Goal: Task Accomplishment & Management: Use online tool/utility

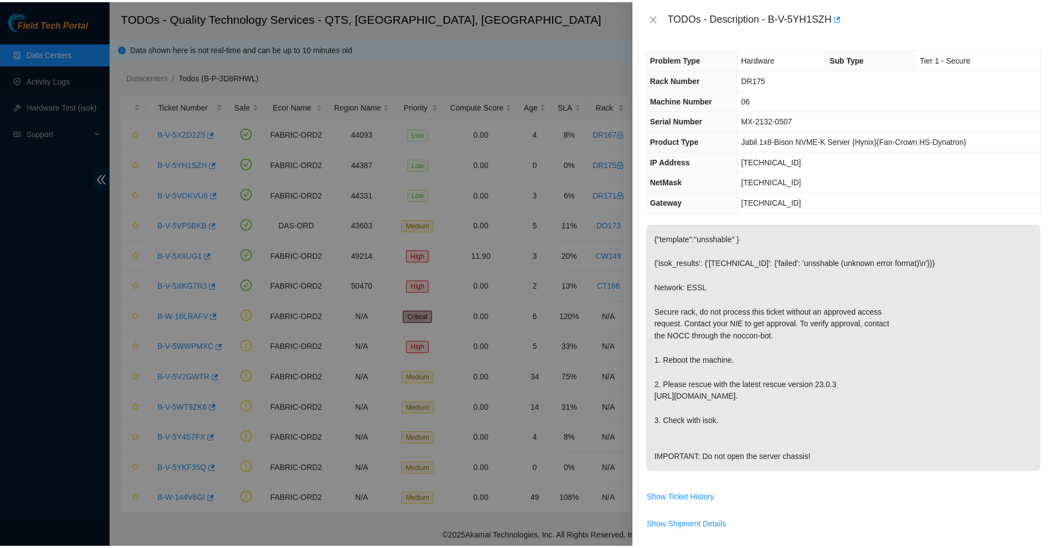
scroll to position [316, 0]
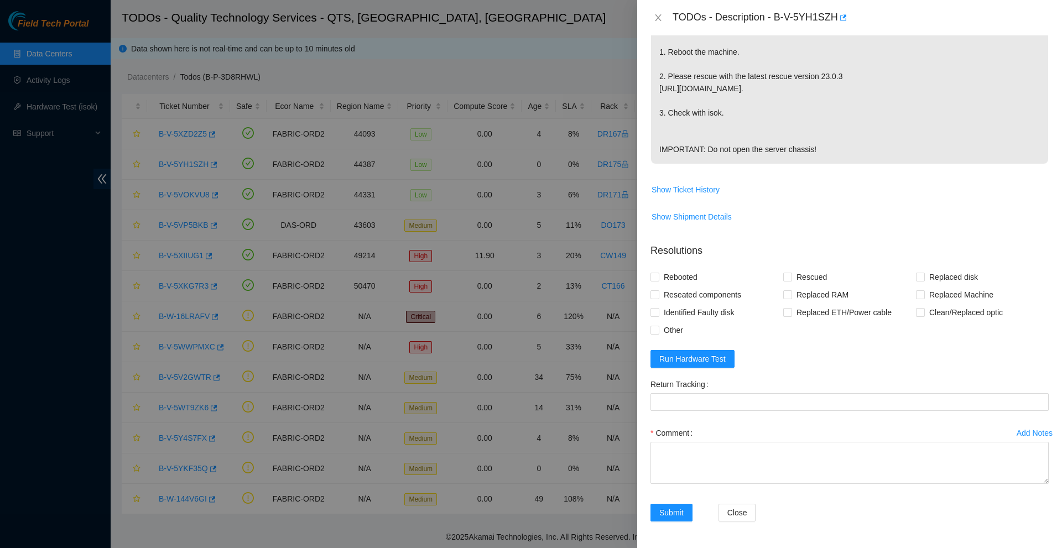
click at [534, 43] on div at bounding box center [531, 274] width 1062 height 548
click at [662, 19] on icon "close" at bounding box center [658, 17] width 9 height 9
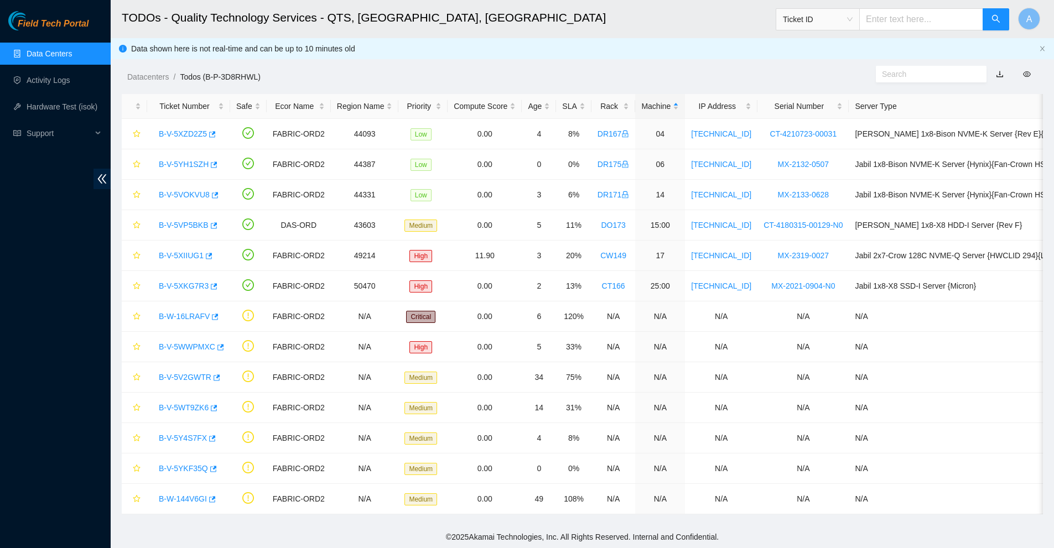
scroll to position [182, 0]
click at [1031, 21] on span "A" at bounding box center [1029, 19] width 6 height 14
click at [65, 49] on link "Data Centers" at bounding box center [49, 53] width 45 height 9
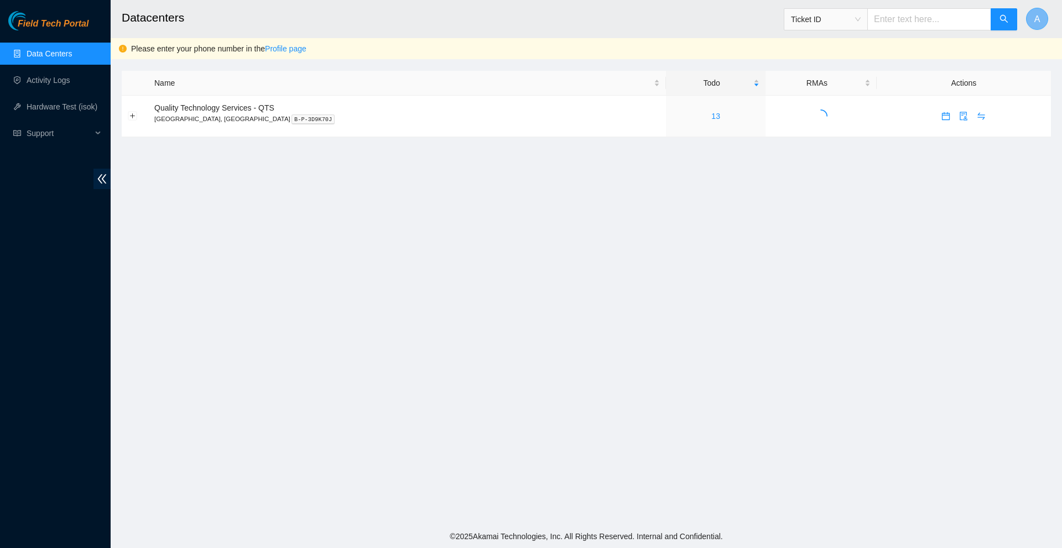
click at [1031, 21] on button "A" at bounding box center [1037, 19] width 22 height 22
click at [944, 49] on div "[PERSON_NAME] ( B-V-5YEBY3Z )" at bounding box center [988, 52] width 113 height 24
drag, startPoint x: 116, startPoint y: 179, endPoint x: 96, endPoint y: 177, distance: 20.0
click at [113, 179] on main "Datacenters Ticket ID A Please enter your phone number in the Profile page Name…" at bounding box center [586, 262] width 951 height 525
click at [93, 176] on div "Field Tech Portal Data Centers Activity Logs Hardware Test (isok) Support" at bounding box center [55, 279] width 111 height 537
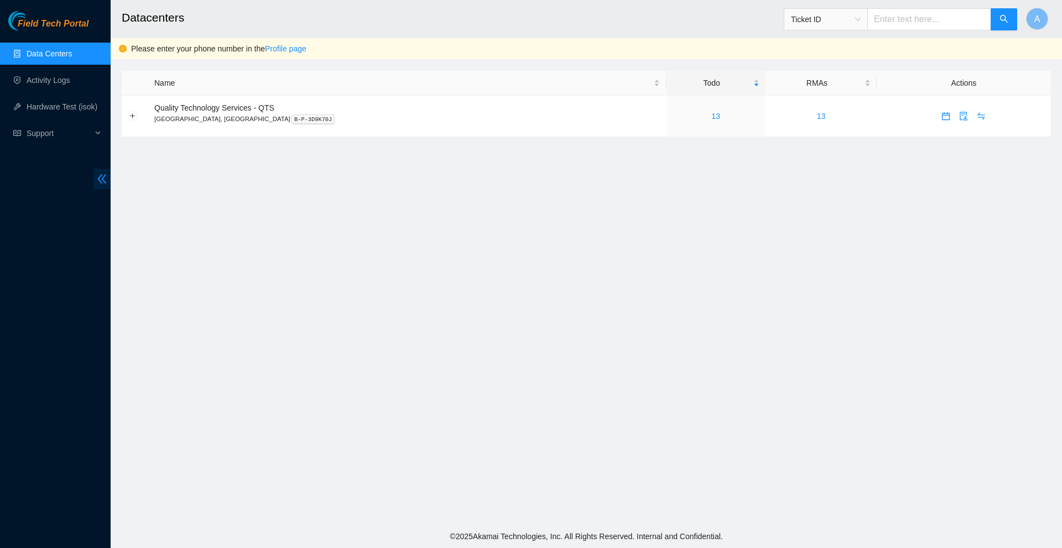
click at [107, 179] on icon "double-left" at bounding box center [102, 179] width 12 height 12
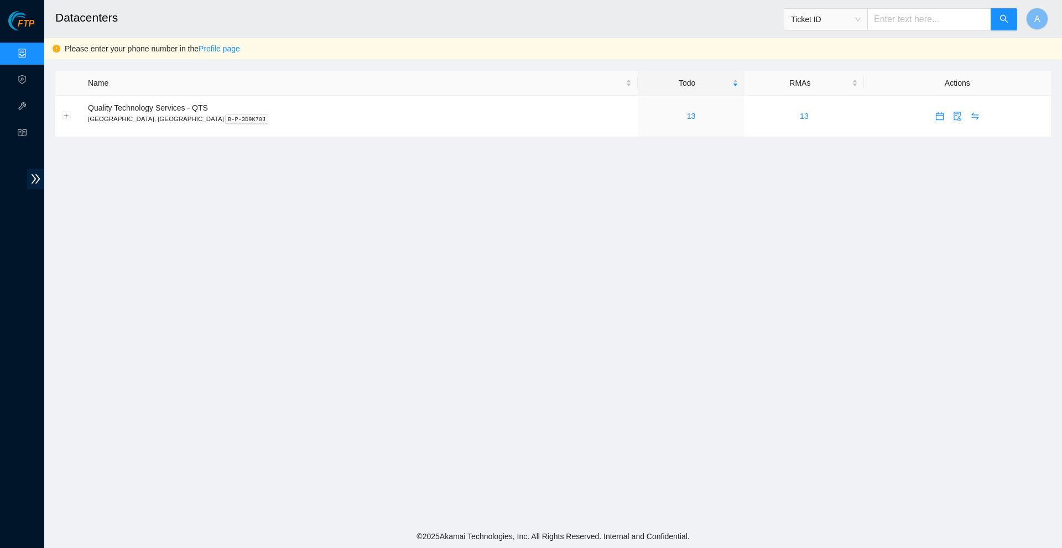
click at [50, 175] on main "Datacenters Ticket ID A Please enter your phone number in the Profile page Name…" at bounding box center [553, 262] width 1018 height 525
click at [36, 176] on icon "double-right" at bounding box center [36, 179] width 12 height 12
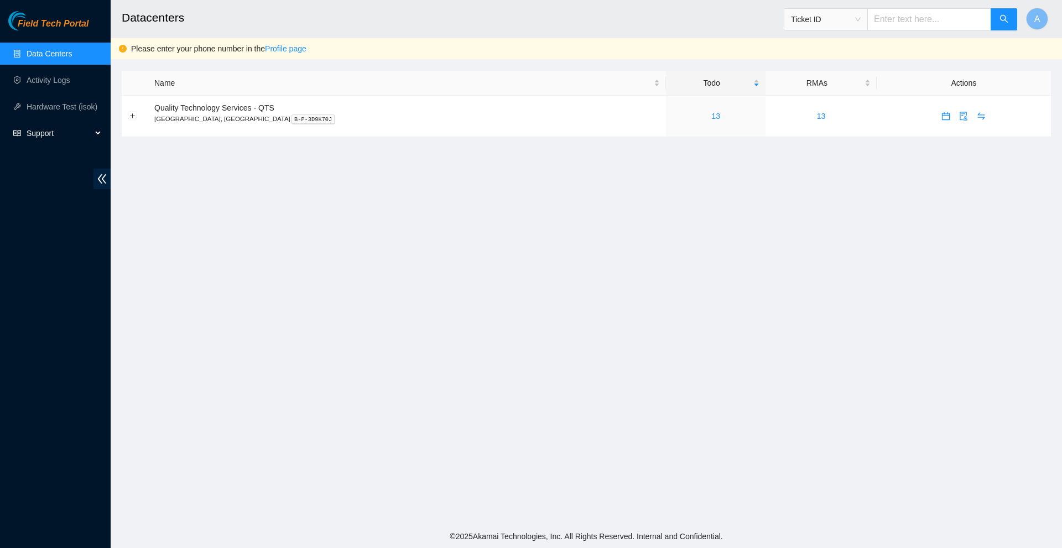
click at [14, 131] on icon "read" at bounding box center [17, 134] width 8 height 6
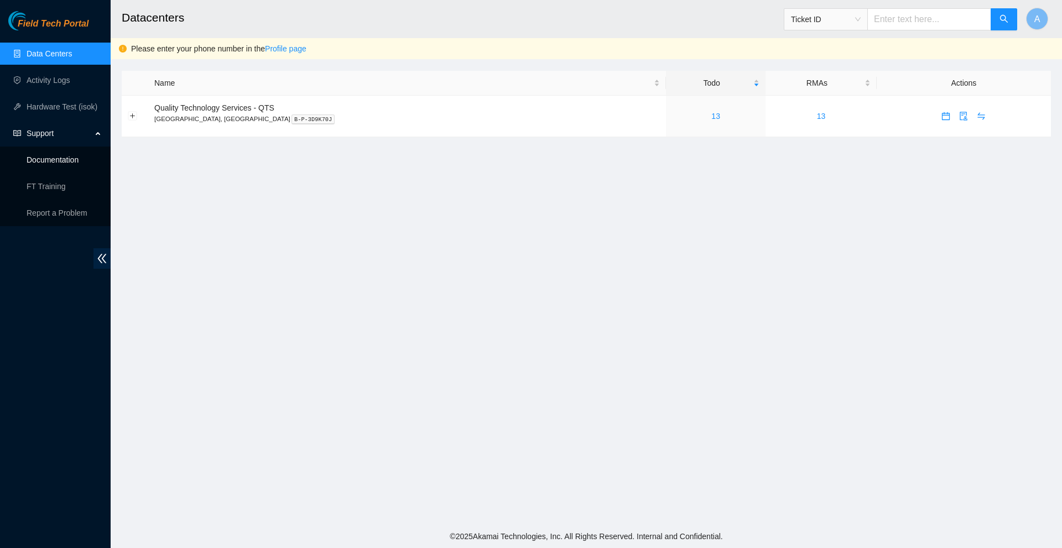
click at [70, 163] on link "Documentation" at bounding box center [53, 159] width 52 height 9
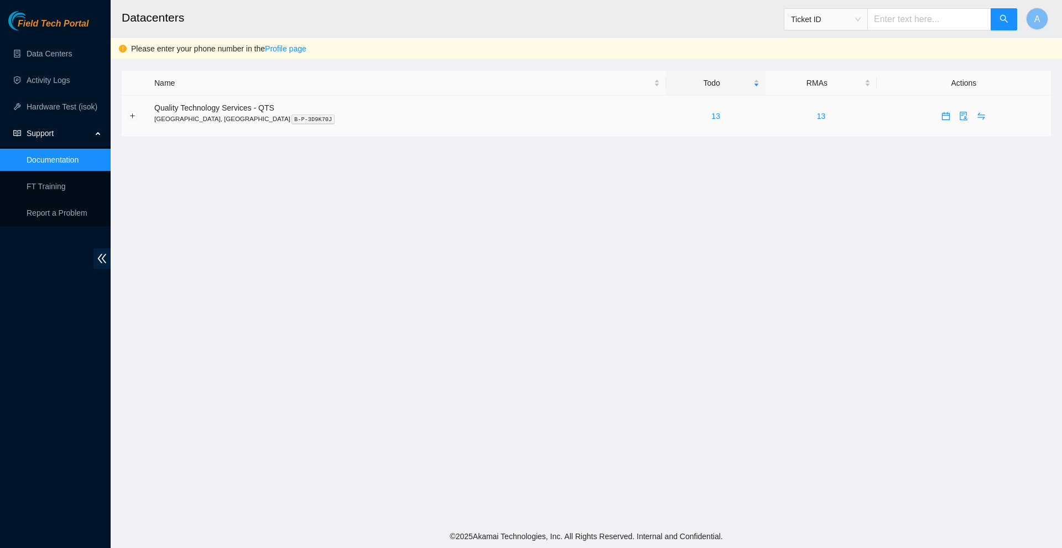
click at [672, 115] on div "13" at bounding box center [715, 116] width 87 height 12
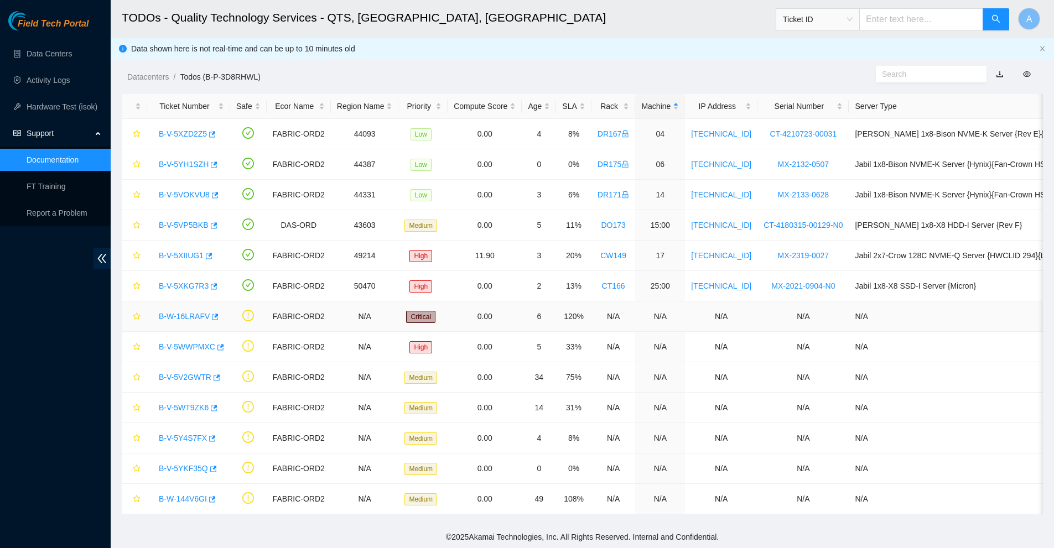
click at [180, 316] on link "B-W-16LRAFV" at bounding box center [184, 316] width 51 height 9
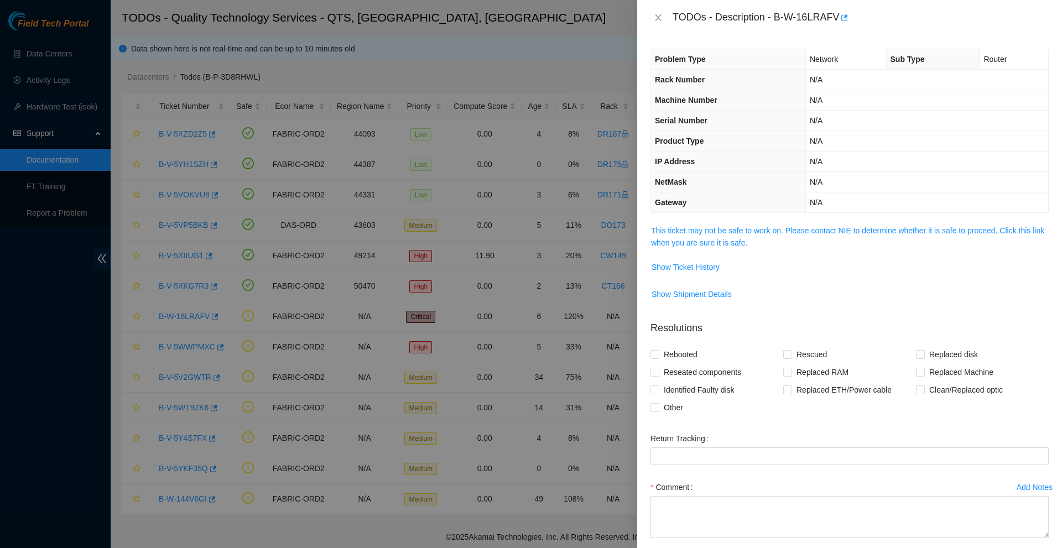
click at [35, 33] on div at bounding box center [531, 274] width 1062 height 548
click at [662, 17] on icon "close" at bounding box center [658, 17] width 9 height 9
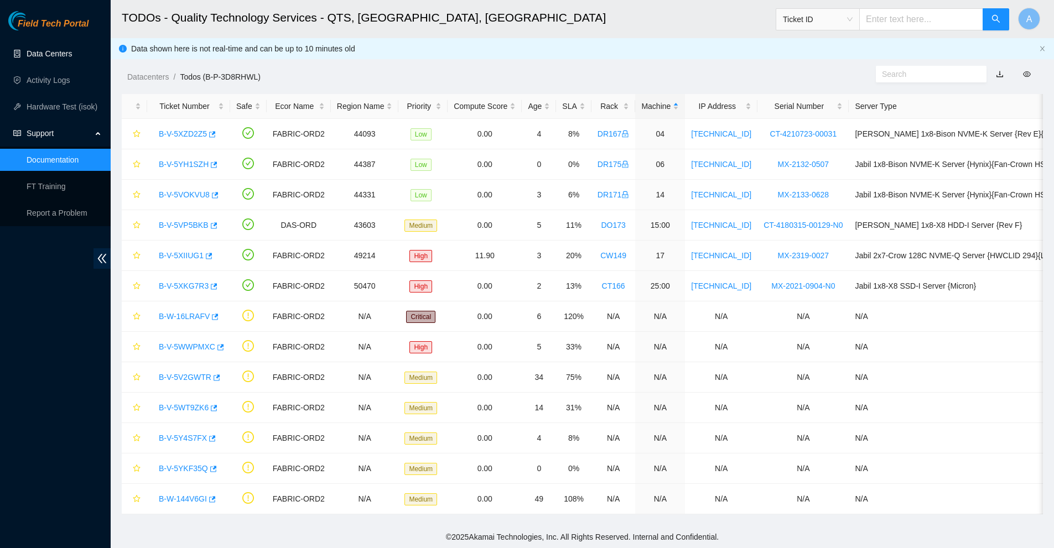
click at [43, 55] on link "Data Centers" at bounding box center [49, 53] width 45 height 9
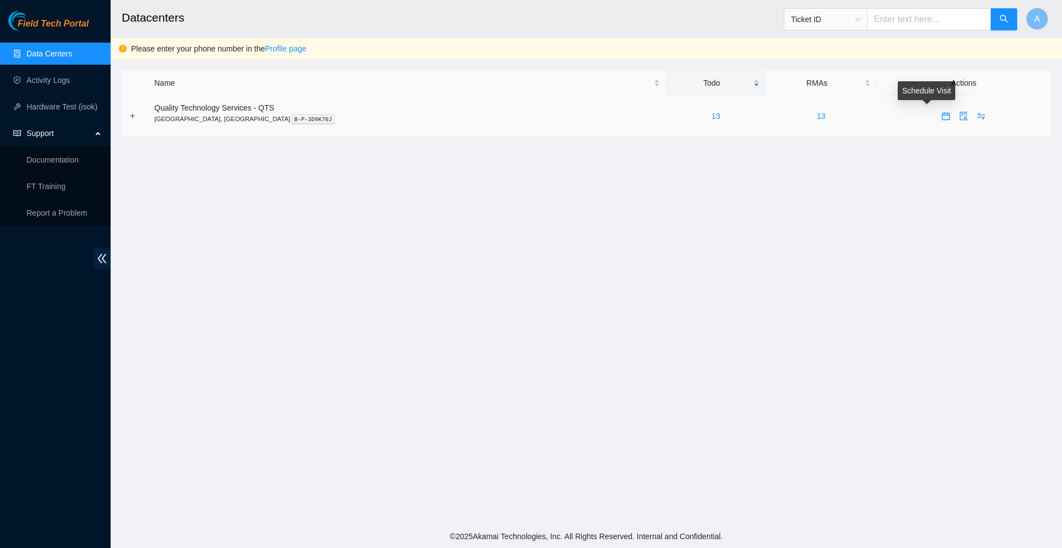
click at [937, 122] on button "button" at bounding box center [946, 116] width 18 height 18
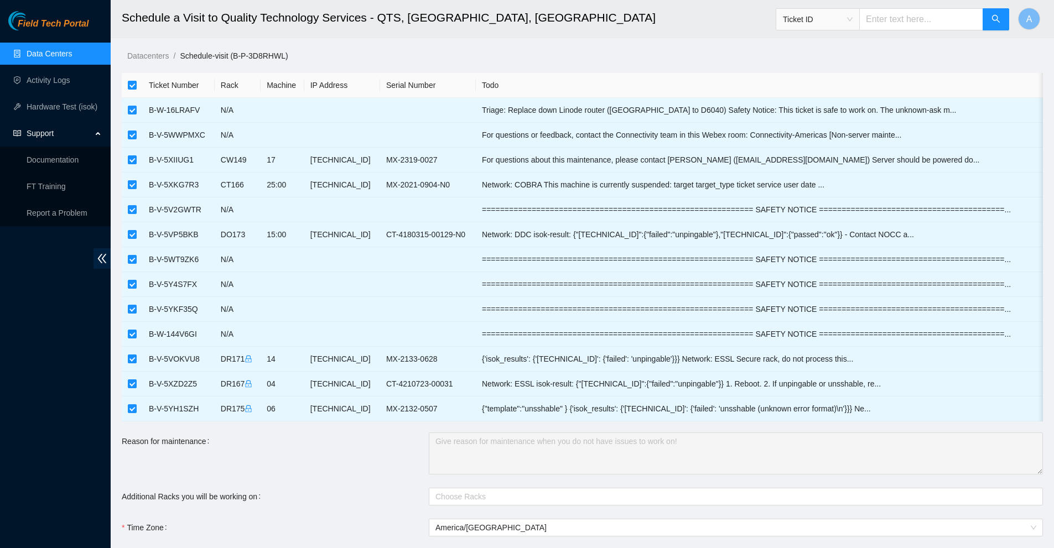
click at [370, 27] on h2 "Schedule a Visit to Quality Technology Services - QTS, [GEOGRAPHIC_DATA], [GEOG…" at bounding box center [483, 17] width 722 height 35
click at [61, 49] on link "Data Centers" at bounding box center [49, 53] width 45 height 9
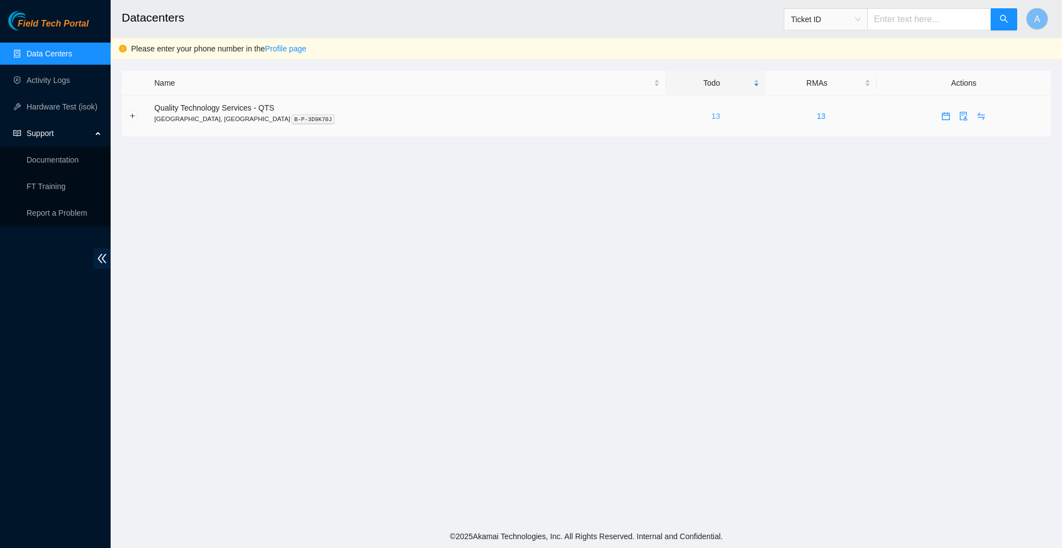
click at [711, 114] on link "13" at bounding box center [715, 116] width 9 height 9
